Goal: Task Accomplishment & Management: Complete application form

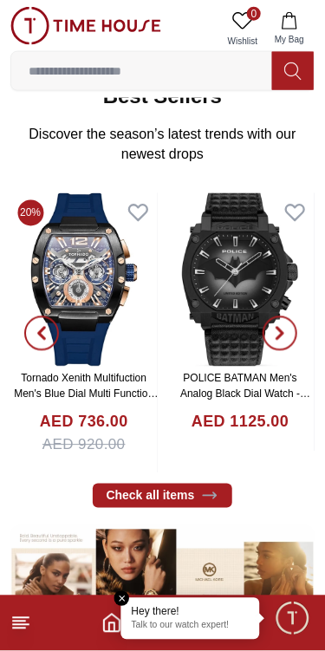
scroll to position [282, 0]
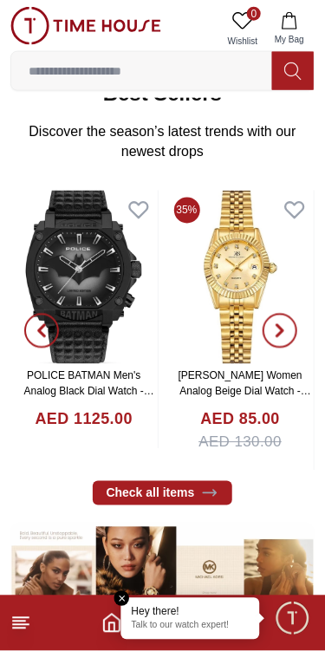
click at [122, 596] on em "Close tooltip" at bounding box center [122, 599] width 16 height 16
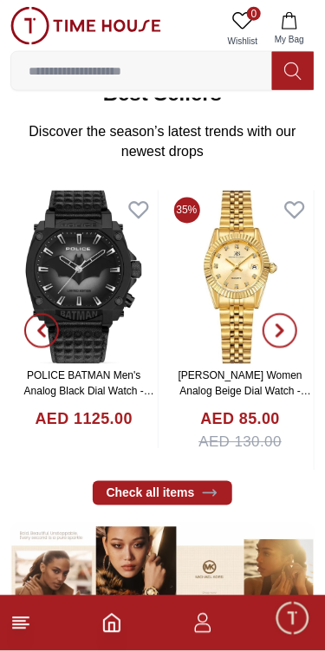
click at [201, 627] on icon "button" at bounding box center [202, 622] width 21 height 21
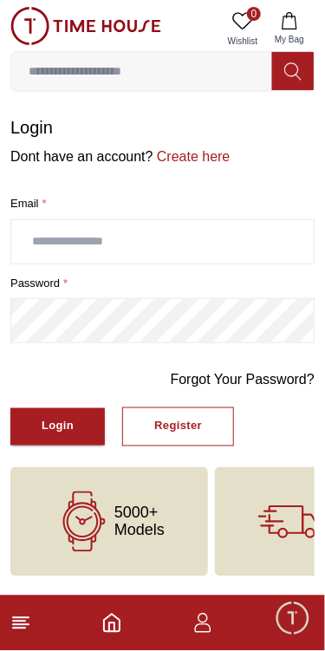
click at [222, 236] on input "text" at bounding box center [162, 241] width 302 height 43
click at [178, 149] on link "Create here" at bounding box center [191, 156] width 77 height 15
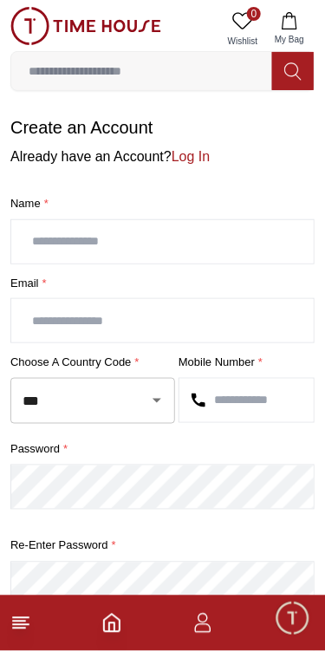
click at [184, 237] on input "text" at bounding box center [162, 241] width 302 height 43
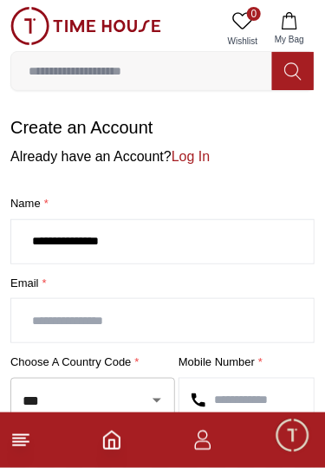
type input "**********"
click at [195, 315] on input "text" at bounding box center [162, 320] width 302 height 43
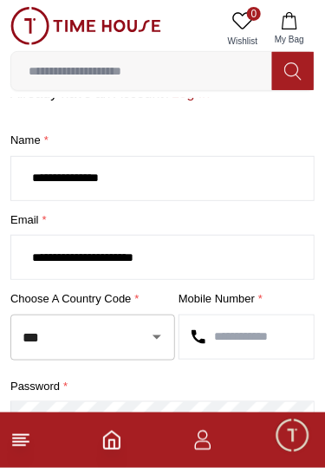
scroll to position [62, 0]
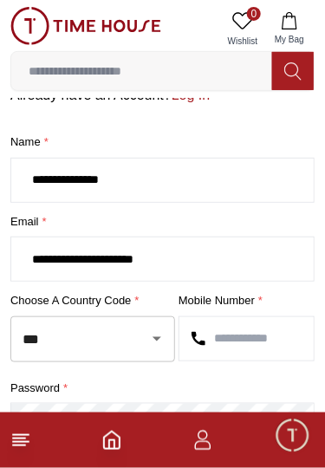
type input "**********"
click at [218, 325] on input "text" at bounding box center [246, 338] width 134 height 43
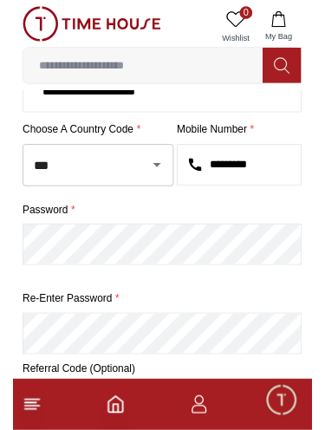
scroll to position [218, 0]
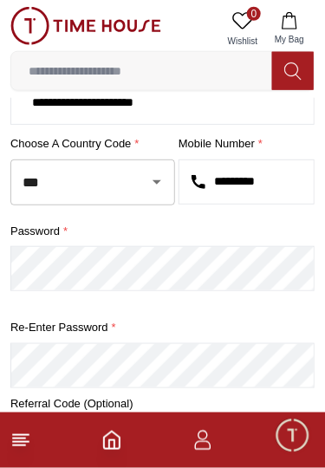
type input "*********"
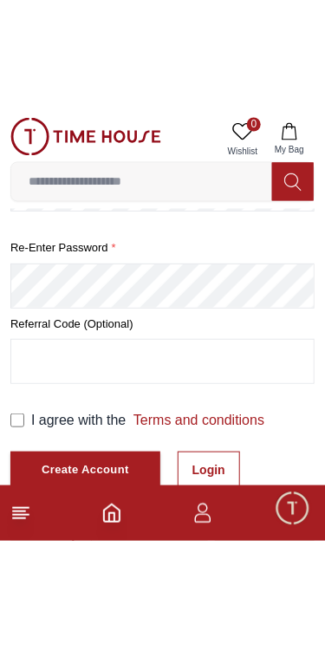
scroll to position [314, 0]
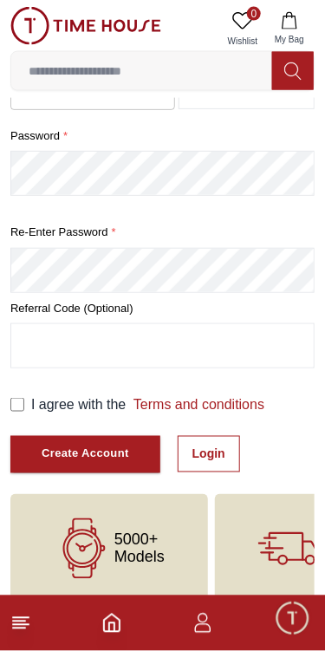
click at [55, 444] on div "Create Account" at bounding box center [85, 454] width 87 height 20
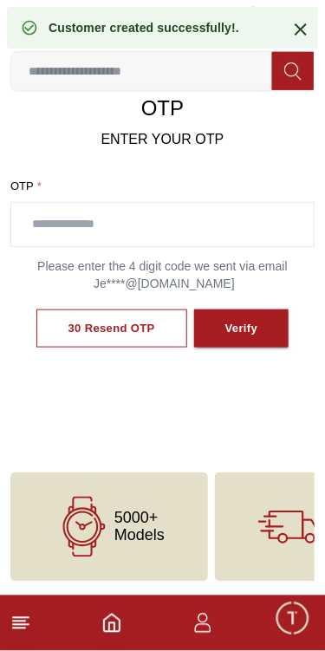
scroll to position [91, 0]
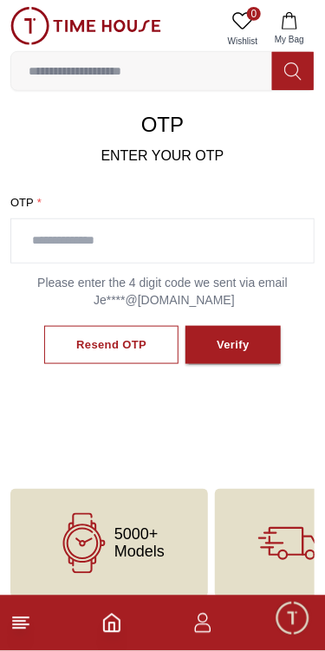
click at [146, 331] on button "Resend OTP" at bounding box center [111, 345] width 134 height 39
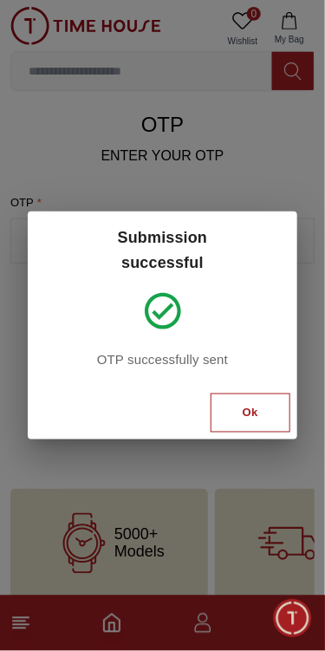
click at [247, 401] on button "Ok" at bounding box center [251, 412] width 80 height 39
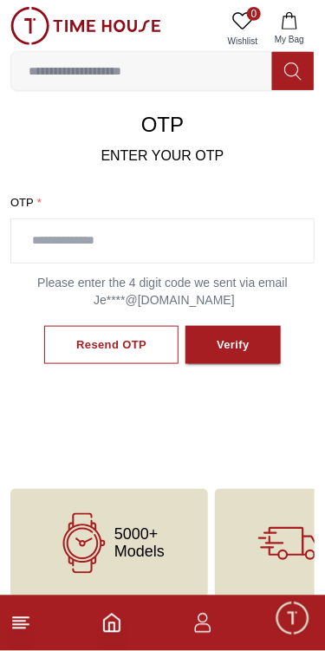
click at [186, 290] on p "Please enter the 4 digit code we sent via email Je****@[DOMAIN_NAME]" at bounding box center [162, 291] width 304 height 35
click at [142, 332] on button "Resend OTP" at bounding box center [111, 345] width 134 height 39
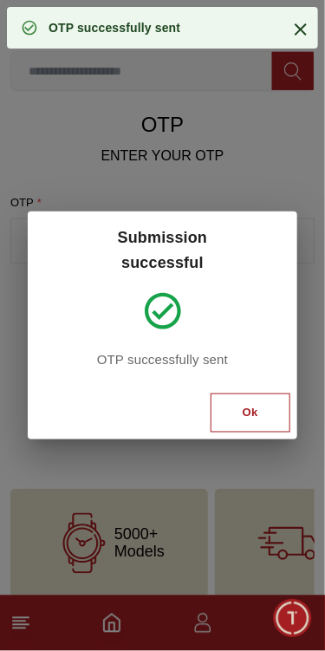
click at [254, 406] on button "Ok" at bounding box center [251, 412] width 80 height 39
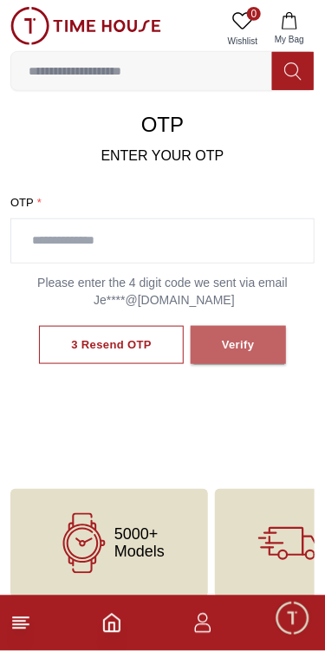
click at [234, 336] on div "Verify" at bounding box center [238, 345] width 33 height 20
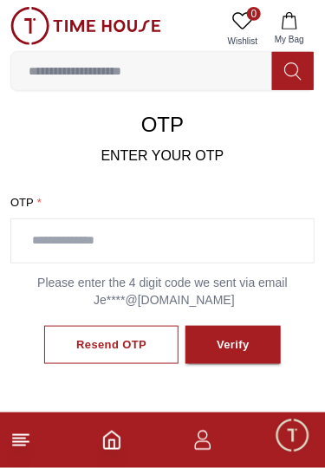
click at [118, 443] on icon "Home" at bounding box center [111, 440] width 21 height 21
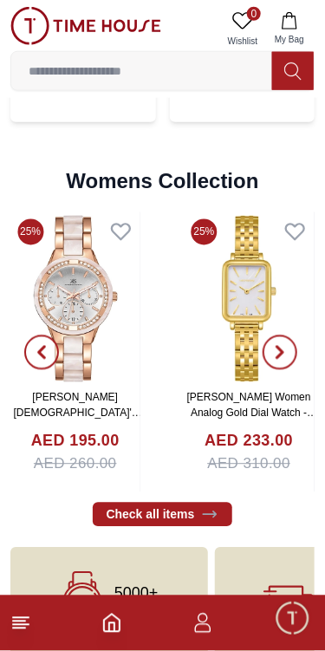
scroll to position [3611, 0]
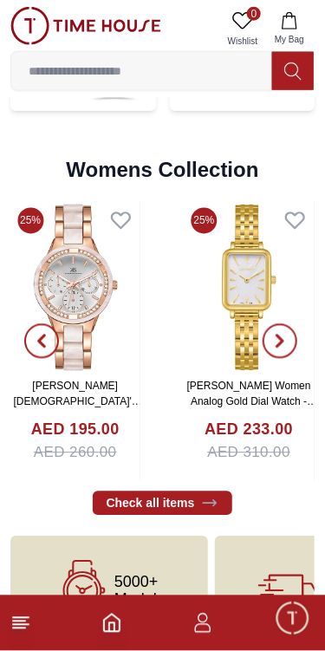
click at [74, 560] on icon at bounding box center [84, 590] width 42 height 61
